Goal: Transaction & Acquisition: Purchase product/service

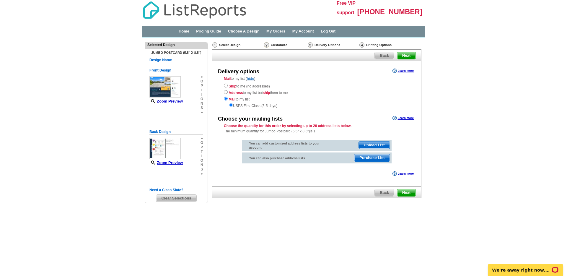
click at [470, 91] on main "Need Help? call 800-260-5887, chat with support, or have our designers make som…" at bounding box center [283, 133] width 567 height 191
click at [362, 45] on img at bounding box center [362, 44] width 5 height 5
click at [408, 193] on span "Next" at bounding box center [406, 192] width 18 height 7
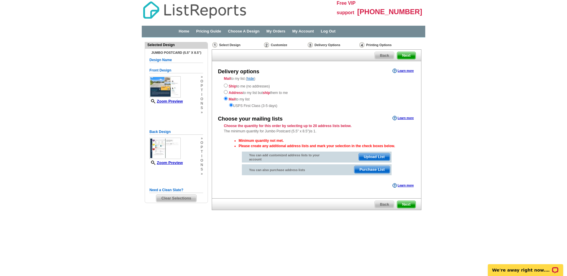
click at [378, 159] on span "Upload List" at bounding box center [374, 156] width 31 height 7
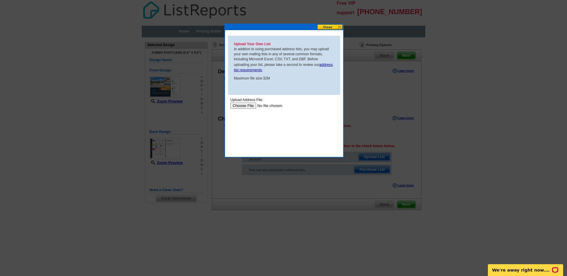
click at [376, 79] on div at bounding box center [283, 138] width 567 height 276
click at [336, 28] on button at bounding box center [330, 27] width 26 height 6
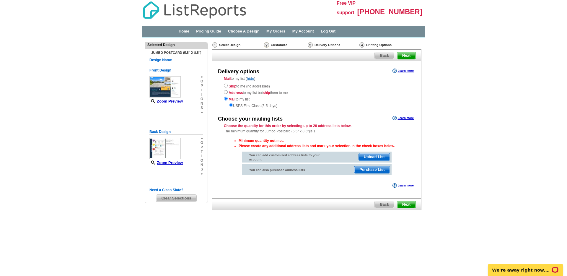
click at [379, 172] on span "Purchase List" at bounding box center [372, 169] width 35 height 7
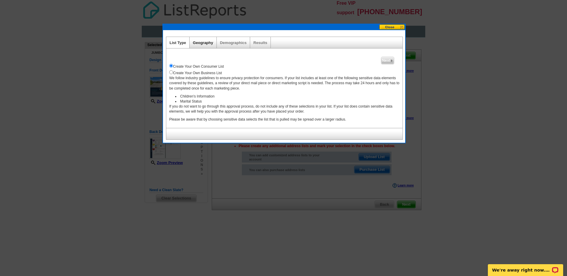
click at [198, 44] on link "Geography" at bounding box center [203, 42] width 20 height 4
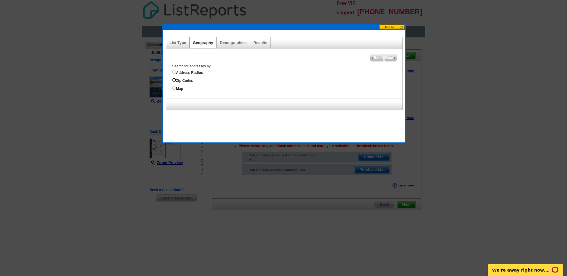
click at [176, 81] on input "Zip Codes" at bounding box center [174, 80] width 4 height 4
radio input "true"
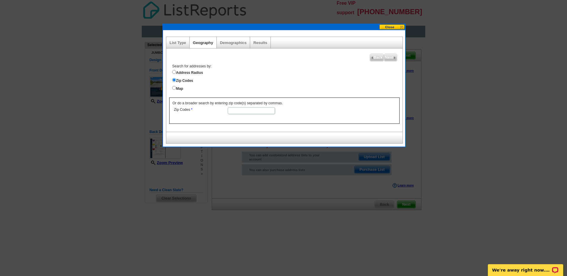
drag, startPoint x: 244, startPoint y: 112, endPoint x: 249, endPoint y: 110, distance: 5.2
click at [244, 111] on input "Zip Codes" at bounding box center [251, 110] width 47 height 7
type input "33028"
select select
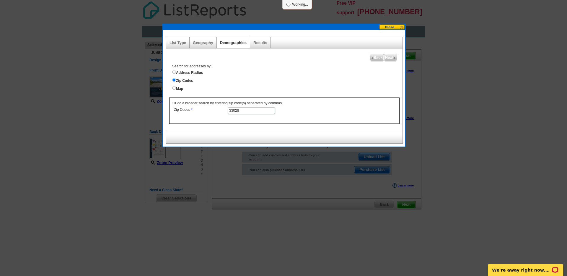
select select
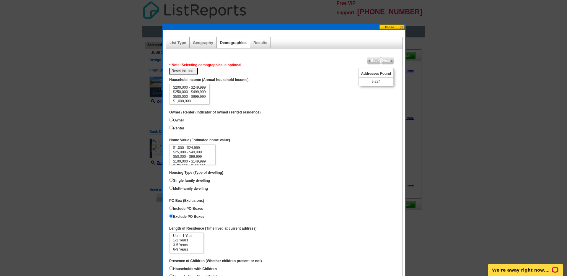
scroll to position [27, 0]
select select "500000-999999"
click at [198, 96] on option "$500,000 - $999,999" at bounding box center [190, 97] width 34 height 4
click at [177, 120] on label "Owner" at bounding box center [176, 119] width 15 height 7
click at [173, 120] on input "Owner" at bounding box center [171, 120] width 4 height 4
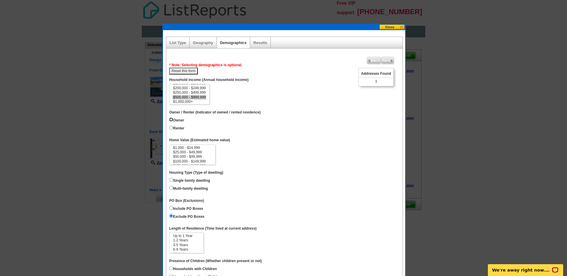
radio input "true"
click at [173, 128] on label "Renter" at bounding box center [176, 127] width 15 height 7
click at [173, 128] on input "Renter" at bounding box center [171, 128] width 4 height 4
radio input "true"
click at [172, 121] on input "Owner" at bounding box center [171, 120] width 4 height 4
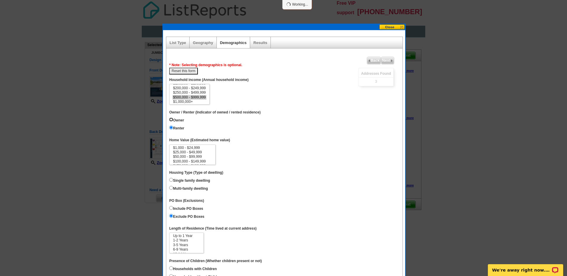
radio input "true"
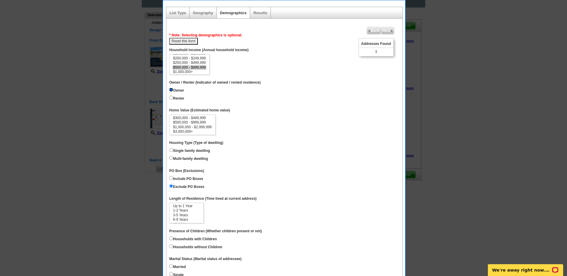
scroll to position [26, 0]
select select "1000000-2999999"
click at [202, 127] on option "$1,000,000 - $2,999,999" at bounding box center [193, 128] width 40 height 4
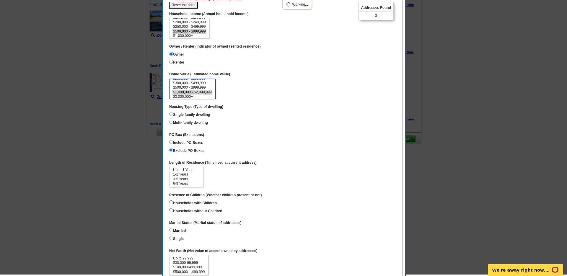
scroll to position [64, 0]
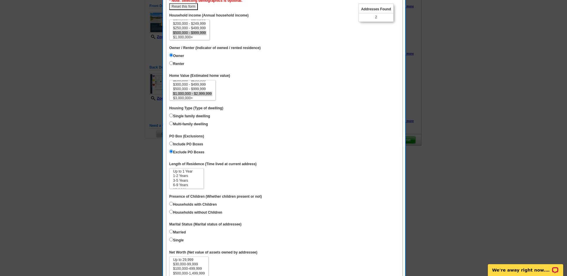
click at [199, 116] on label "Single family dwelling" at bounding box center [189, 115] width 41 height 7
click at [173, 116] on input "Single family dwelling" at bounding box center [171, 115] width 4 height 4
radio input "true"
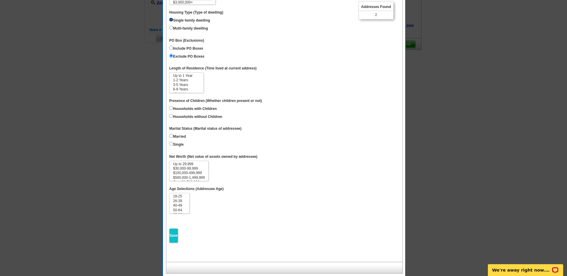
scroll to position [159, 0]
click at [182, 201] on option "26-39" at bounding box center [180, 202] width 14 height 4
select select "40-49"
click at [181, 206] on option "40-49" at bounding box center [180, 206] width 14 height 4
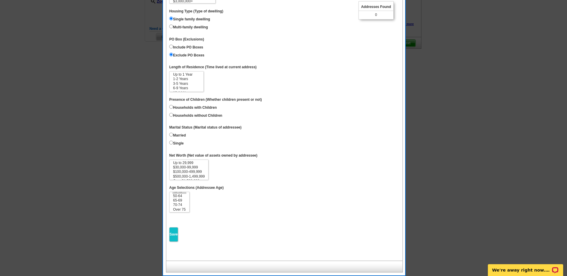
click at [173, 108] on label "Households with Children" at bounding box center [193, 107] width 48 height 7
click at [173, 108] on input "Households with Children" at bounding box center [171, 107] width 4 height 4
radio input "true"
click at [178, 136] on label "Married" at bounding box center [177, 135] width 17 height 7
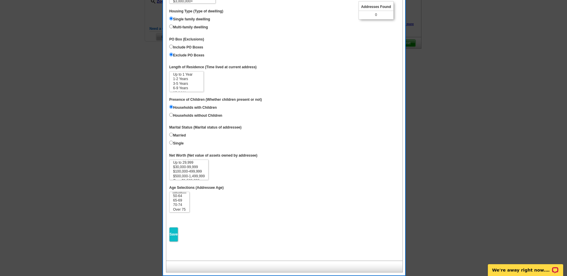
click at [173, 136] on input "Married" at bounding box center [171, 135] width 4 height 4
radio input "true"
click at [173, 231] on input "Save" at bounding box center [173, 234] width 9 height 14
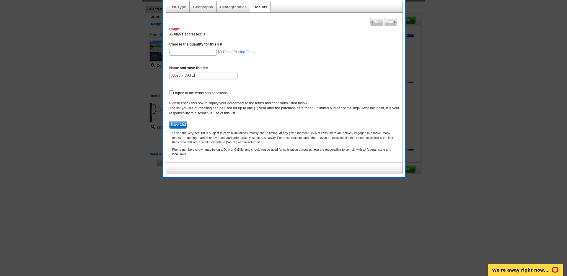
scroll to position [0, 0]
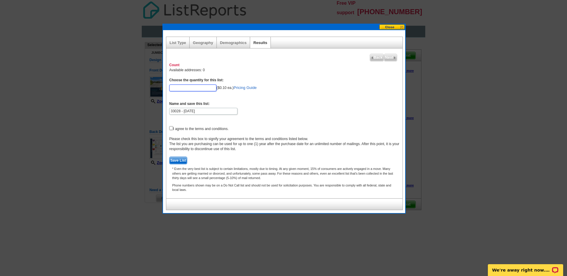
click at [205, 89] on input "Choose the quantity for this list:" at bounding box center [192, 88] width 47 height 7
click at [307, 130] on form "Choose the quantity for this list: 100 ($0.10 ea.) Pricing Guide Have you tried…" at bounding box center [284, 121] width 231 height 87
drag, startPoint x: 194, startPoint y: 91, endPoint x: 179, endPoint y: 86, distance: 15.4
click at [177, 87] on form "Choose the quantity for this list: 100 ($0.10 ea.) Pricing Guide Have you tried…" at bounding box center [284, 121] width 231 height 87
drag, startPoint x: 182, startPoint y: 85, endPoint x: 167, endPoint y: 85, distance: 14.8
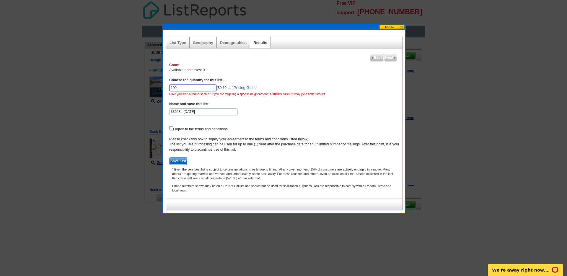
click at [167, 85] on div "Count Available addresses: 0 Choose the quantity for this list: 100 ($0.10 ea.)…" at bounding box center [284, 129] width 236 height 139
type input "500"
click at [171, 128] on input "checkbox" at bounding box center [171, 128] width 4 height 4
checkbox input "true"
click at [183, 159] on span "Save List" at bounding box center [178, 160] width 17 height 7
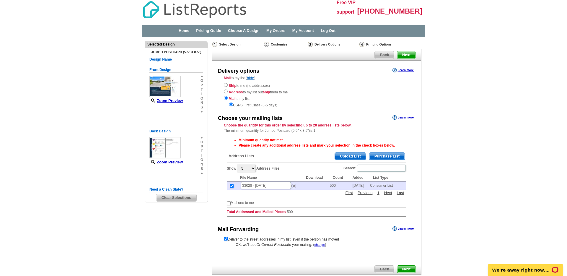
scroll to position [34, 0]
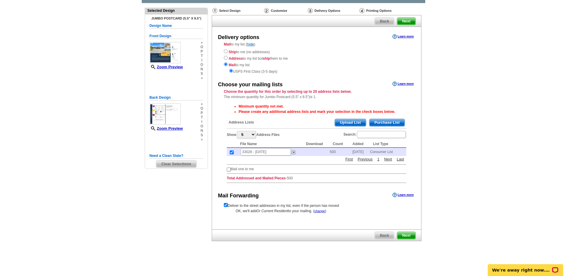
click at [408, 235] on span "Next" at bounding box center [406, 235] width 18 height 7
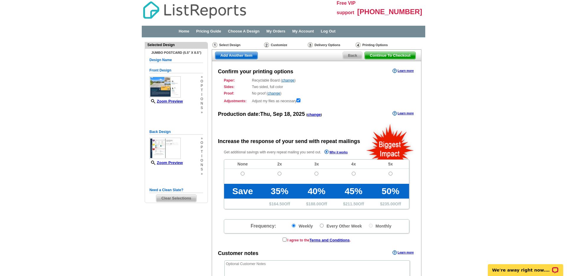
radio input "false"
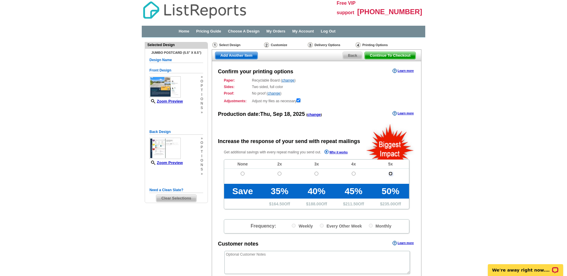
click at [391, 172] on input "radio" at bounding box center [391, 174] width 4 height 4
radio input "true"
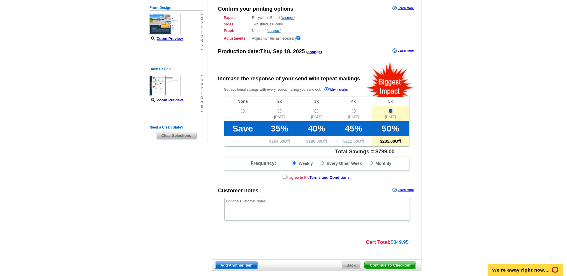
scroll to position [93, 0]
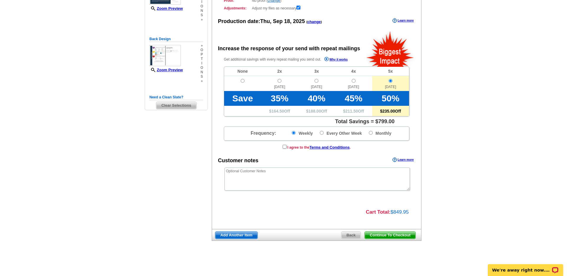
click at [408, 236] on span "Continue To Checkout" at bounding box center [390, 235] width 51 height 7
click at [398, 232] on span "Continue To Checkout" at bounding box center [390, 235] width 51 height 7
click at [258, 147] on input "checkbox" at bounding box center [259, 147] width 4 height 4
checkbox input "true"
click at [403, 236] on span "Continue To Checkout" at bounding box center [390, 235] width 51 height 7
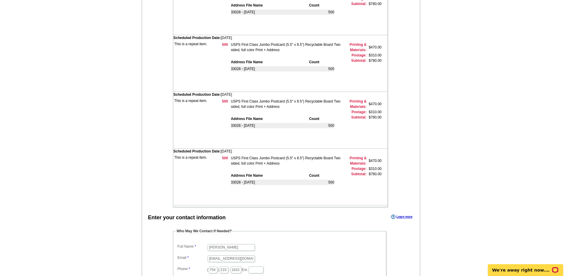
scroll to position [173, 0]
